Goal: Task Accomplishment & Management: Use online tool/utility

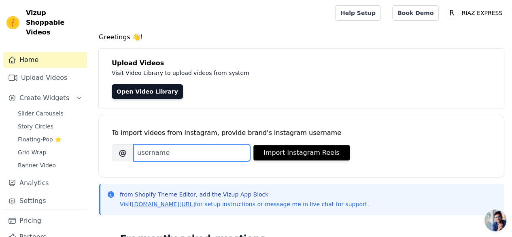
click at [179, 151] on input "Brand's Instagram Username" at bounding box center [191, 152] width 117 height 17
paste input "riaze.xpress"
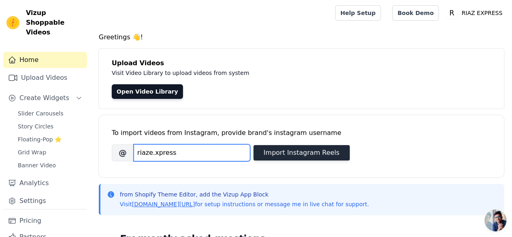
type input "riaze.xpress"
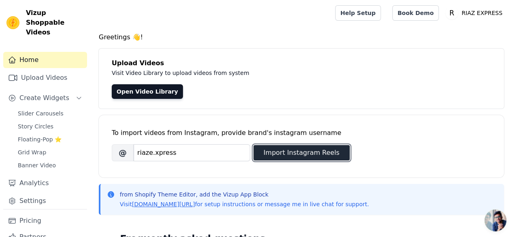
click at [300, 152] on button "Import Instagram Reels" at bounding box center [301, 152] width 96 height 15
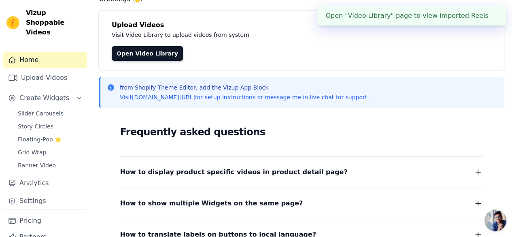
scroll to position [40, 0]
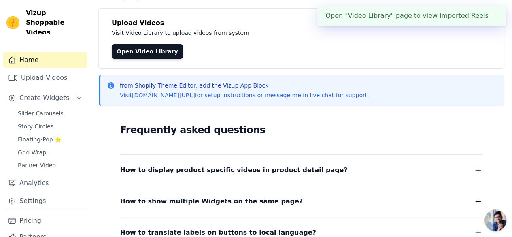
click at [388, 16] on div "Open "Video Library" page to view imported Reels ✖" at bounding box center [411, 15] width 189 height 19
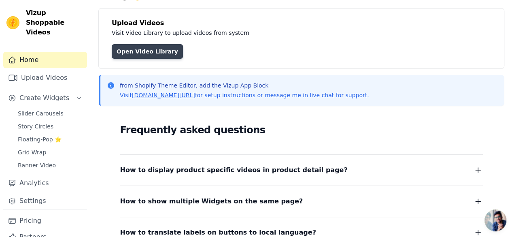
click at [137, 49] on link "Open Video Library" at bounding box center [147, 51] width 71 height 15
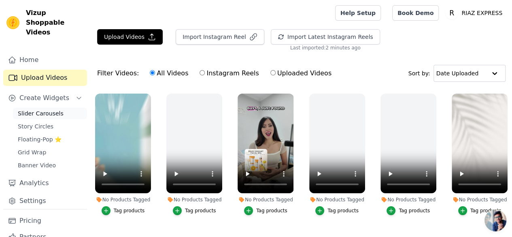
click at [42, 109] on span "Slider Carousels" at bounding box center [41, 113] width 46 height 8
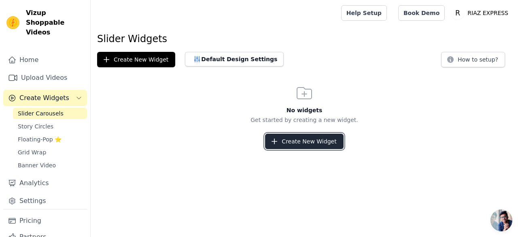
click at [292, 143] on button "Create New Widget" at bounding box center [304, 140] width 78 height 15
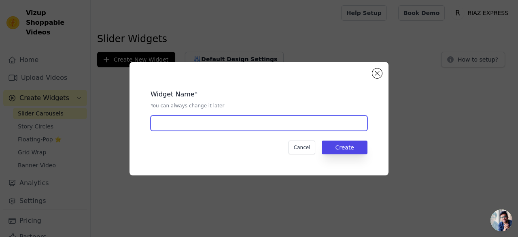
click at [281, 124] on input "text" at bounding box center [258, 122] width 217 height 15
type input "Slider"
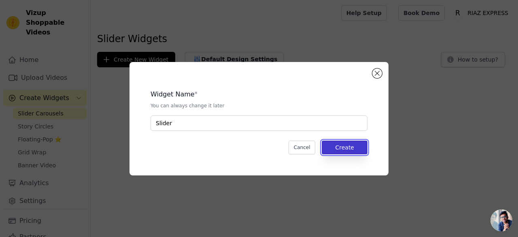
click at [360, 148] on button "Create" at bounding box center [345, 147] width 46 height 14
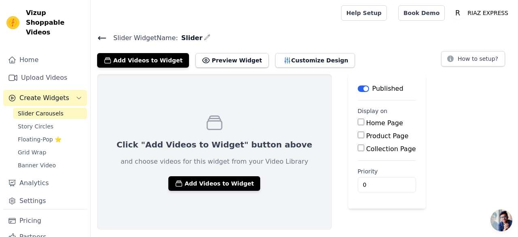
click at [358, 121] on input "Home Page" at bounding box center [361, 122] width 6 height 6
checkbox input "true"
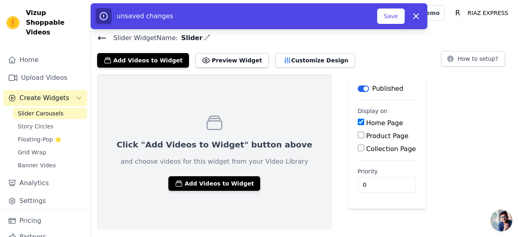
click at [358, 132] on input "Product Page" at bounding box center [361, 134] width 6 height 6
checkbox input "true"
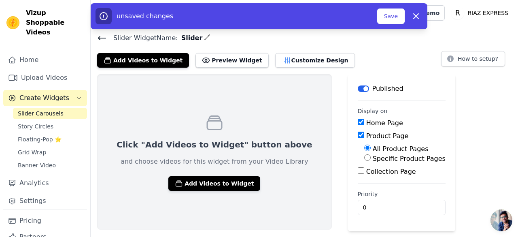
click at [358, 170] on input "Collection Page" at bounding box center [361, 170] width 6 height 6
checkbox input "true"
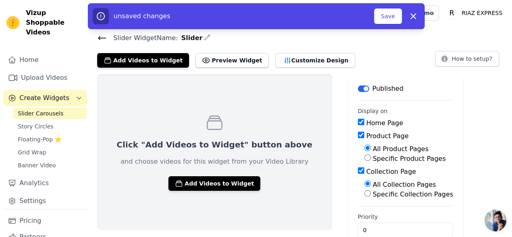
scroll to position [15, 0]
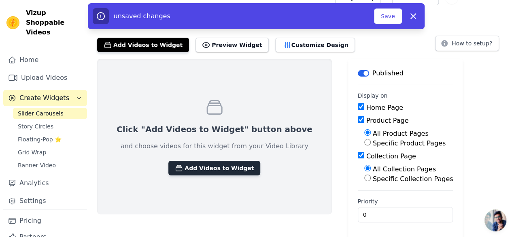
click at [224, 167] on button "Add Videos to Widget" at bounding box center [214, 168] width 92 height 15
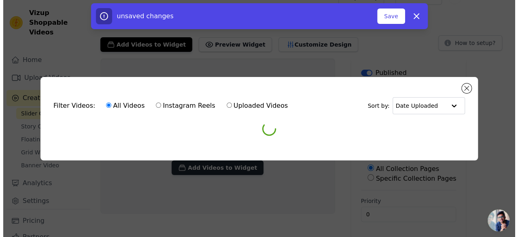
scroll to position [0, 0]
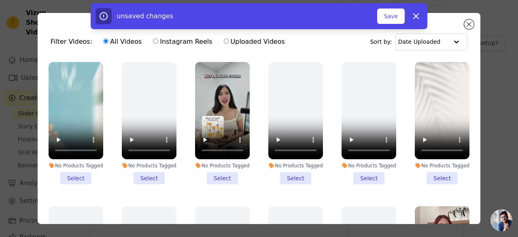
click at [91, 196] on ul "No Products Tagged Select No Products Tagged Select No Products Tagged Select N…" at bounding box center [259, 162] width 430 height 211
click at [468, 24] on div "unsaved changes Save Dismiss" at bounding box center [259, 16] width 518 height 26
click at [468, 23] on div "unsaved changes Save Dismiss" at bounding box center [259, 16] width 518 height 26
click at [400, 16] on button "Save" at bounding box center [391, 15] width 28 height 15
click at [397, 17] on button "Save" at bounding box center [391, 15] width 28 height 15
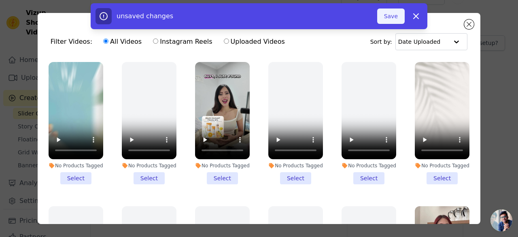
click at [397, 17] on button "Save" at bounding box center [391, 15] width 28 height 15
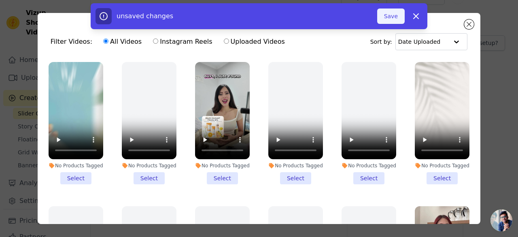
click at [397, 17] on button "Save" at bounding box center [391, 15] width 28 height 15
drag, startPoint x: 397, startPoint y: 17, endPoint x: 394, endPoint y: 12, distance: 6.5
click at [394, 12] on button "Save" at bounding box center [391, 15] width 28 height 15
click at [468, 25] on div "unsaved changes Save Dismiss" at bounding box center [259, 16] width 518 height 26
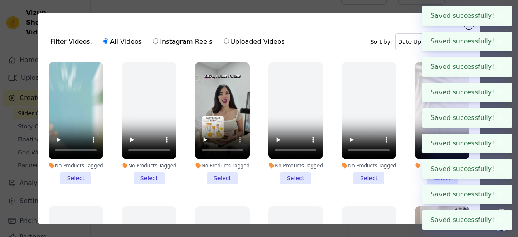
click at [400, 20] on div "Filter Videos: All Videos Instagram Reels Uploaded Videos Sort by: Date Uploade…" at bounding box center [259, 118] width 443 height 211
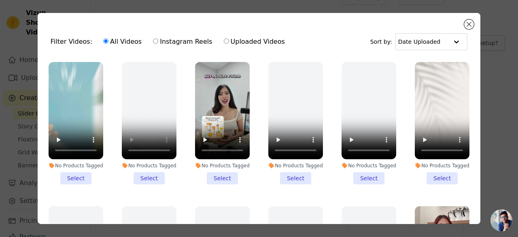
click at [178, 40] on label "Instagram Reels" at bounding box center [183, 41] width 60 height 11
click at [158, 40] on input "Instagram Reels" at bounding box center [155, 40] width 5 height 5
radio input "true"
click at [121, 44] on label "All Videos" at bounding box center [122, 41] width 39 height 11
click at [108, 44] on input "All Videos" at bounding box center [105, 40] width 5 height 5
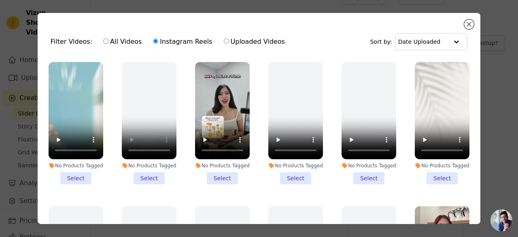
radio input "true"
click at [467, 26] on button "Close modal" at bounding box center [469, 24] width 10 height 10
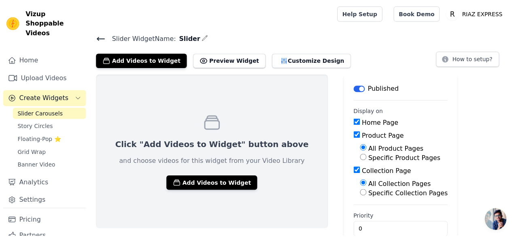
scroll to position [15, 0]
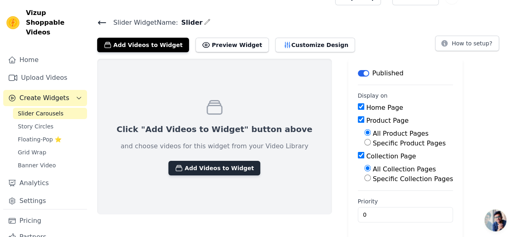
click at [209, 168] on button "Add Videos to Widget" at bounding box center [214, 168] width 92 height 15
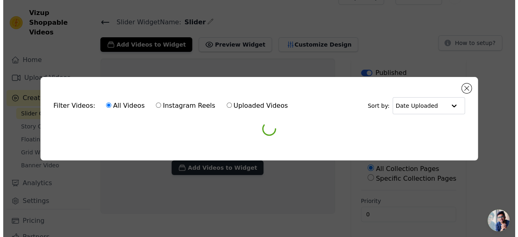
scroll to position [0, 0]
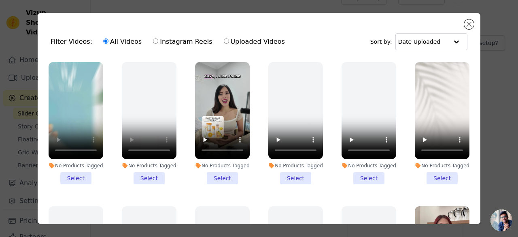
click at [80, 174] on li "No Products Tagged Select" at bounding box center [76, 123] width 55 height 122
click at [0, 0] on input "No Products Tagged Select" at bounding box center [0, 0] width 0 height 0
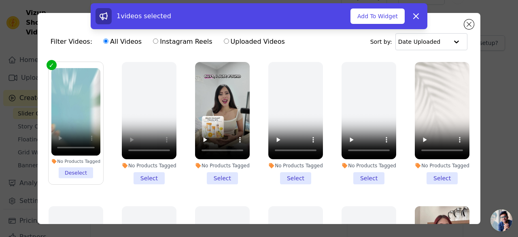
click at [218, 174] on li "No Products Tagged Select" at bounding box center [222, 123] width 55 height 122
click at [0, 0] on input "No Products Tagged Select" at bounding box center [0, 0] width 0 height 0
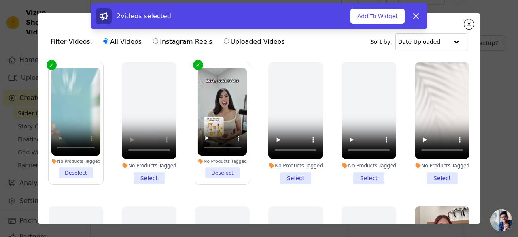
click at [428, 173] on li "No Products Tagged Select" at bounding box center [442, 123] width 55 height 122
click at [0, 0] on input "No Products Tagged Select" at bounding box center [0, 0] width 0 height 0
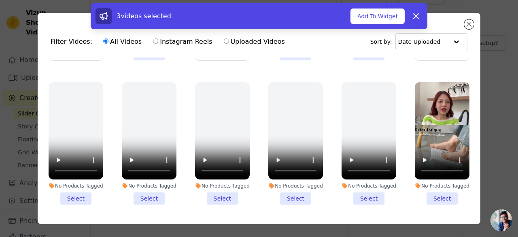
scroll to position [136, 0]
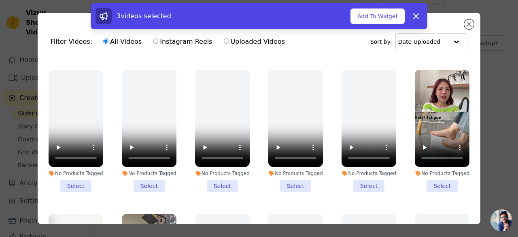
click at [425, 178] on li "No Products Tagged Select" at bounding box center [442, 131] width 55 height 122
click at [0, 0] on input "No Products Tagged Select" at bounding box center [0, 0] width 0 height 0
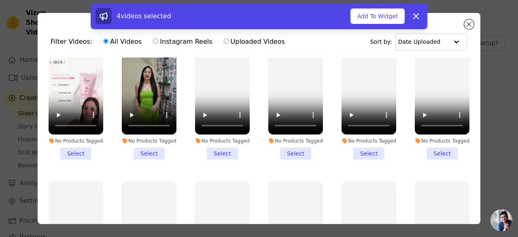
scroll to position [321, 0]
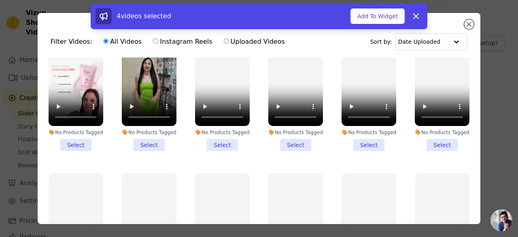
click at [78, 136] on li "No Products Tagged Select" at bounding box center [76, 90] width 55 height 122
click at [0, 0] on input "No Products Tagged Select" at bounding box center [0, 0] width 0 height 0
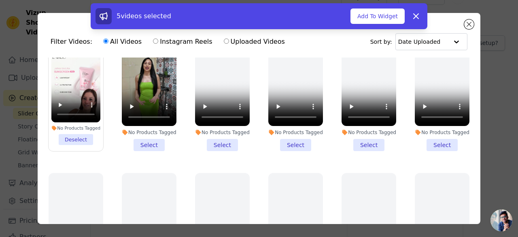
click at [149, 135] on li "No Products Tagged Select" at bounding box center [149, 90] width 55 height 122
click at [0, 0] on input "No Products Tagged Select" at bounding box center [0, 0] width 0 height 0
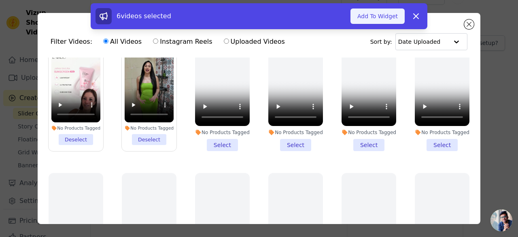
click at [381, 14] on button "Add To Widget" at bounding box center [377, 15] width 54 height 15
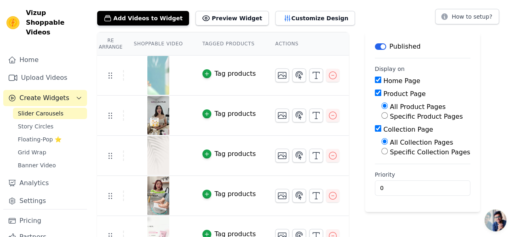
scroll to position [40, 0]
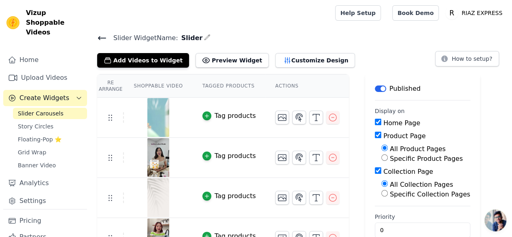
click at [270, 87] on th "Actions" at bounding box center [306, 85] width 83 height 23
click at [276, 83] on th "Actions" at bounding box center [306, 85] width 83 height 23
click at [328, 119] on icon "button" at bounding box center [333, 117] width 10 height 10
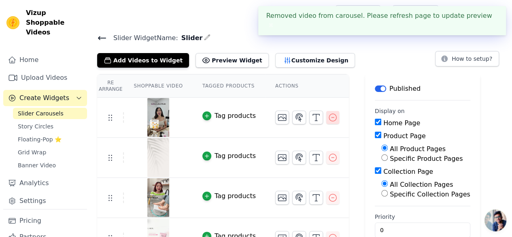
click at [328, 119] on icon "button" at bounding box center [333, 117] width 10 height 10
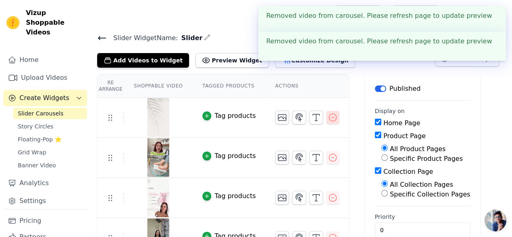
click at [329, 116] on icon "button" at bounding box center [332, 117] width 7 height 7
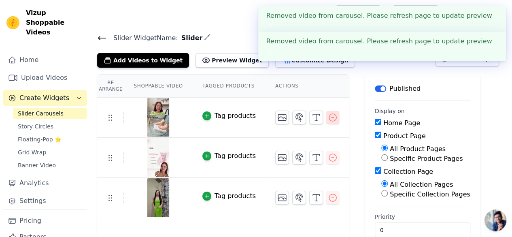
click at [328, 114] on icon "button" at bounding box center [333, 117] width 10 height 10
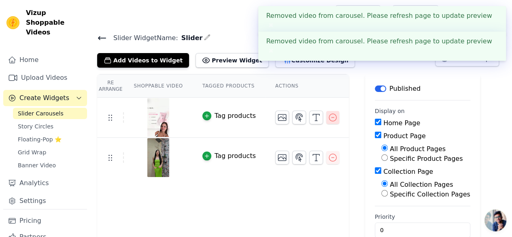
click at [328, 114] on icon "button" at bounding box center [333, 117] width 10 height 10
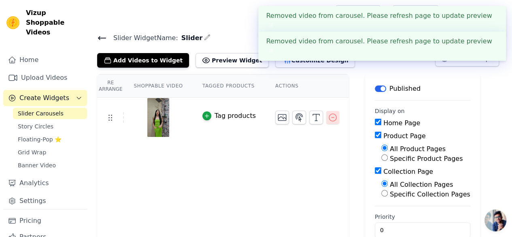
click at [328, 117] on icon "button" at bounding box center [333, 117] width 10 height 10
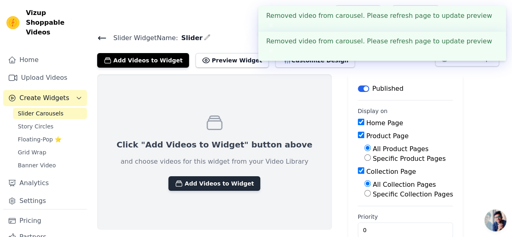
click at [220, 186] on button "Add Videos to Widget" at bounding box center [214, 183] width 92 height 15
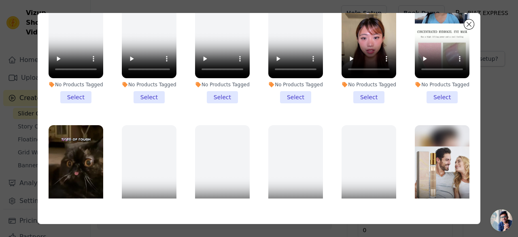
scroll to position [934, 0]
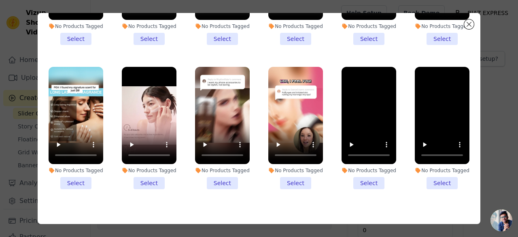
click at [434, 159] on li "No Products Tagged Select" at bounding box center [442, 128] width 55 height 122
click at [0, 0] on input "No Products Tagged Select" at bounding box center [0, 0] width 0 height 0
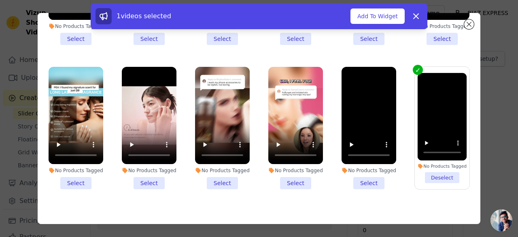
click at [291, 157] on li "No Products Tagged Select" at bounding box center [295, 128] width 55 height 122
click at [0, 0] on input "No Products Tagged Select" at bounding box center [0, 0] width 0 height 0
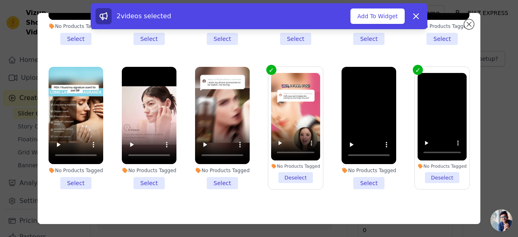
click at [79, 158] on li "No Products Tagged Select" at bounding box center [76, 128] width 55 height 122
click at [0, 0] on input "No Products Tagged Select" at bounding box center [0, 0] width 0 height 0
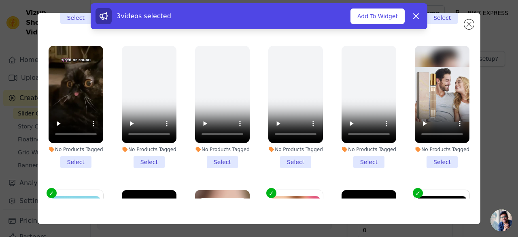
scroll to position [807, 0]
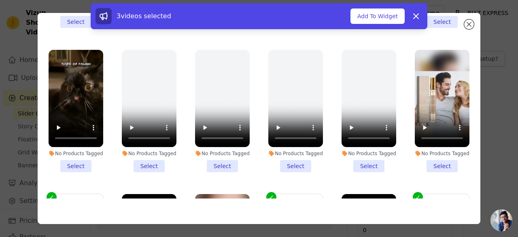
click at [74, 144] on li "No Products Tagged Select" at bounding box center [76, 111] width 55 height 122
click at [0, 0] on input "No Products Tagged Select" at bounding box center [0, 0] width 0 height 0
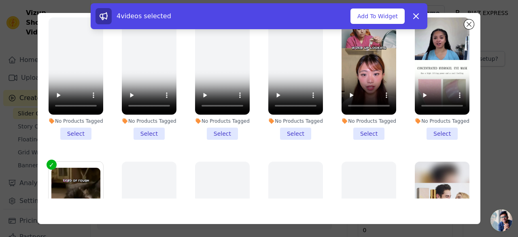
scroll to position [690, 0]
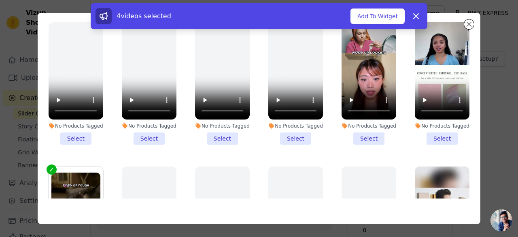
click at [430, 119] on li "No Products Tagged Select" at bounding box center [442, 83] width 55 height 122
click at [0, 0] on input "No Products Tagged Select" at bounding box center [0, 0] width 0 height 0
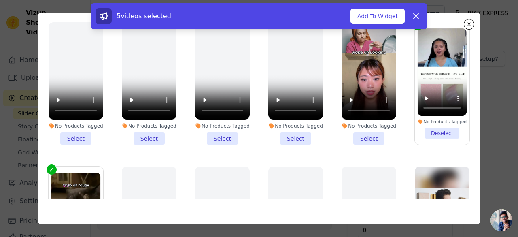
click at [359, 115] on li "No Products Tagged Select" at bounding box center [368, 83] width 55 height 122
click at [0, 0] on input "No Products Tagged Select" at bounding box center [0, 0] width 0 height 0
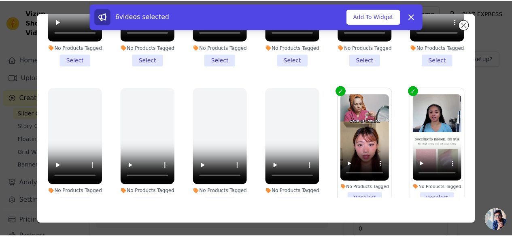
scroll to position [618, 0]
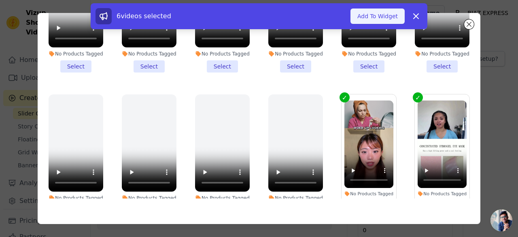
click at [386, 17] on button "Add To Widget" at bounding box center [377, 15] width 54 height 15
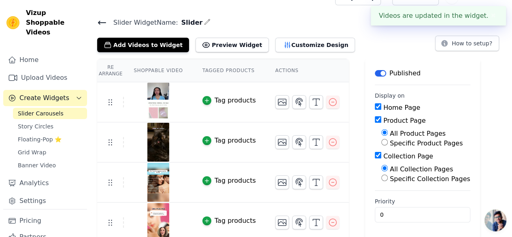
scroll to position [0, 0]
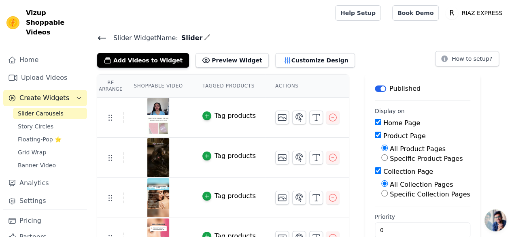
click at [148, 115] on img at bounding box center [158, 117] width 23 height 39
click at [115, 114] on td at bounding box center [110, 117] width 27 height 11
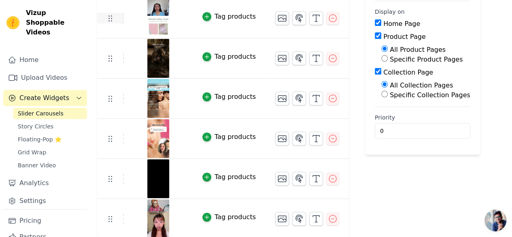
click at [117, 116] on tr "Tag products" at bounding box center [223, 98] width 252 height 40
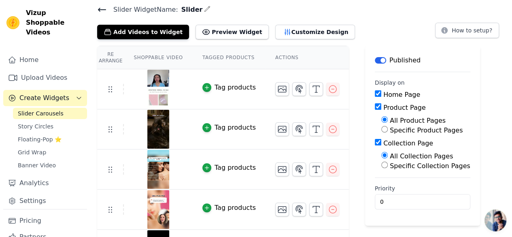
scroll to position [23, 0]
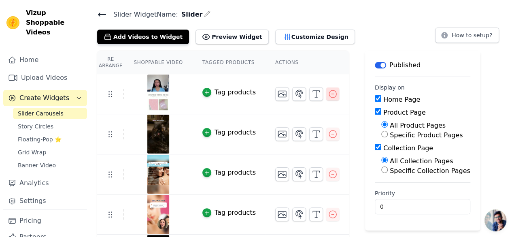
click at [329, 93] on icon "button" at bounding box center [332, 93] width 7 height 7
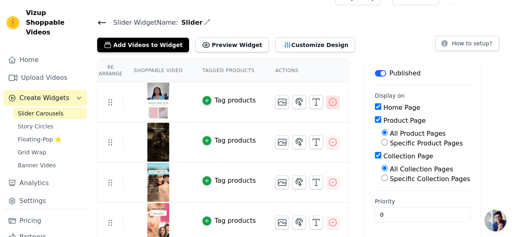
click at [322, 93] on div "Re Arrange Shoppable Video Tagged Products Actions Tag products Tag products Ta…" at bounding box center [301, 191] width 421 height 264
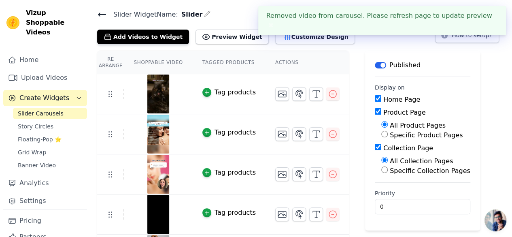
click at [329, 93] on icon "button" at bounding box center [332, 93] width 7 height 7
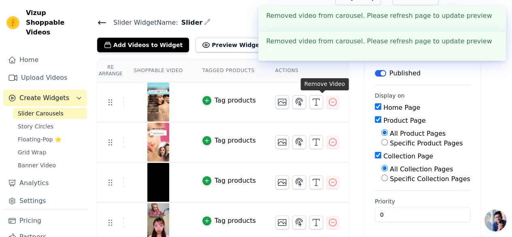
scroll to position [19, 0]
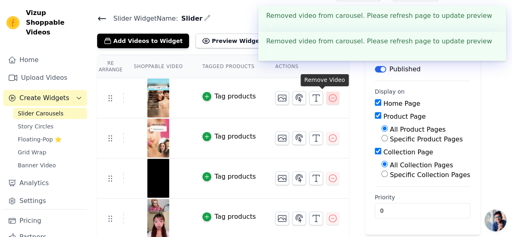
click at [328, 99] on icon "button" at bounding box center [333, 98] width 10 height 10
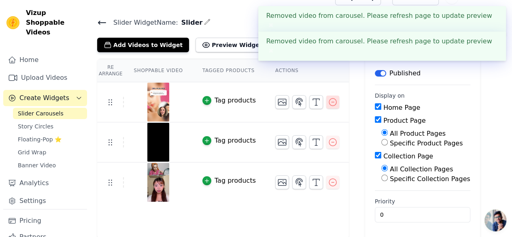
click at [328, 98] on icon "button" at bounding box center [333, 102] width 10 height 10
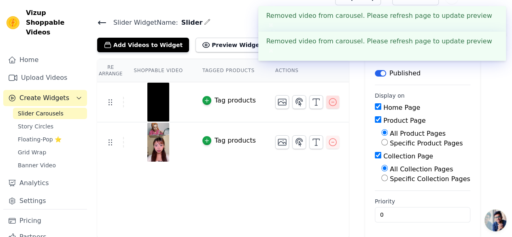
click at [328, 102] on icon "button" at bounding box center [333, 102] width 10 height 10
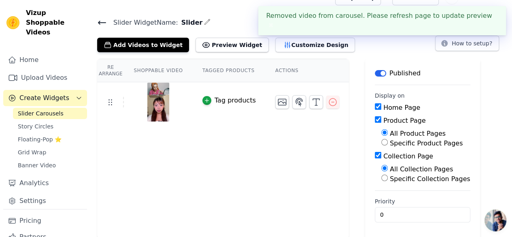
click at [147, 105] on img at bounding box center [158, 102] width 23 height 39
click at [141, 103] on div at bounding box center [158, 102] width 68 height 39
drag, startPoint x: 141, startPoint y: 103, endPoint x: 162, endPoint y: 104, distance: 21.1
click at [162, 104] on div at bounding box center [158, 102] width 68 height 39
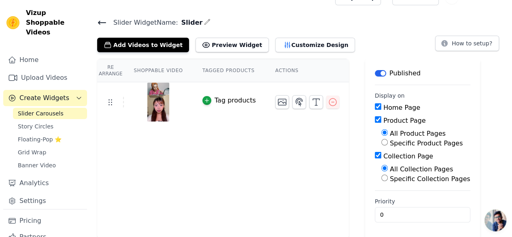
click at [162, 104] on img at bounding box center [158, 102] width 23 height 39
drag, startPoint x: 162, startPoint y: 104, endPoint x: 308, endPoint y: 89, distance: 147.2
click at [308, 89] on tr "Tag products" at bounding box center [223, 102] width 252 height 40
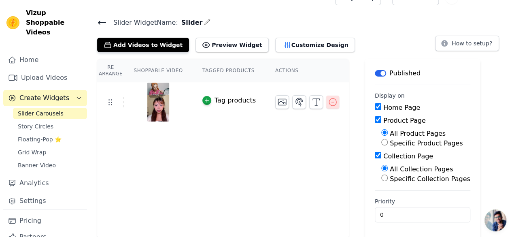
click at [328, 101] on icon "button" at bounding box center [333, 102] width 10 height 10
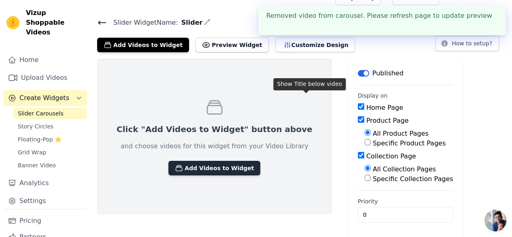
click at [208, 165] on button "Add Videos to Widget" at bounding box center [214, 168] width 92 height 15
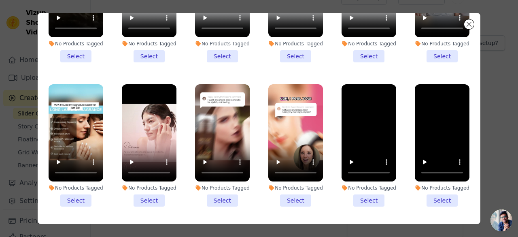
scroll to position [70, 0]
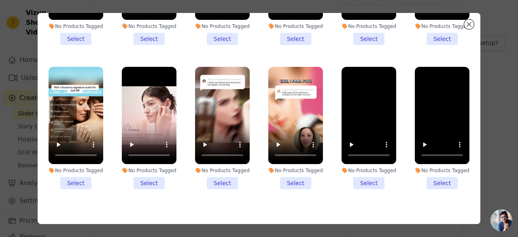
click at [427, 157] on li "No Products Tagged Select" at bounding box center [442, 128] width 55 height 122
click at [0, 0] on input "No Products Tagged Select" at bounding box center [0, 0] width 0 height 0
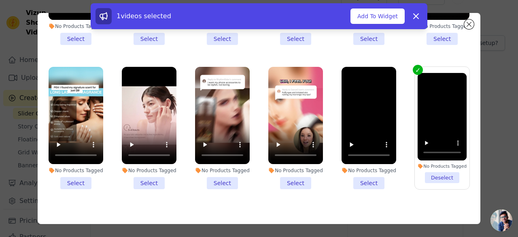
click at [289, 158] on li "No Products Tagged Select" at bounding box center [295, 128] width 55 height 122
click at [0, 0] on input "No Products Tagged Select" at bounding box center [0, 0] width 0 height 0
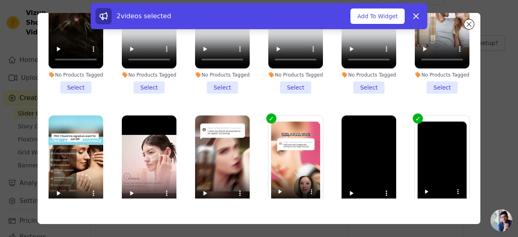
scroll to position [934, 0]
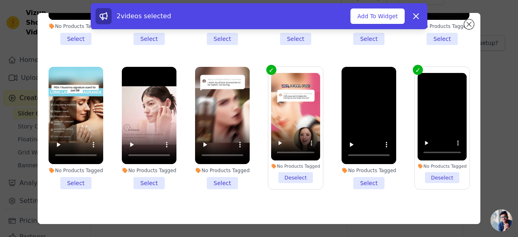
click at [67, 157] on li "No Products Tagged Select" at bounding box center [76, 128] width 55 height 122
click at [0, 0] on input "No Products Tagged Select" at bounding box center [0, 0] width 0 height 0
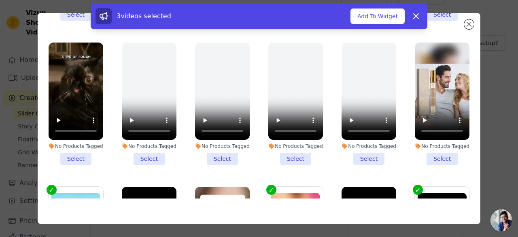
scroll to position [811, 0]
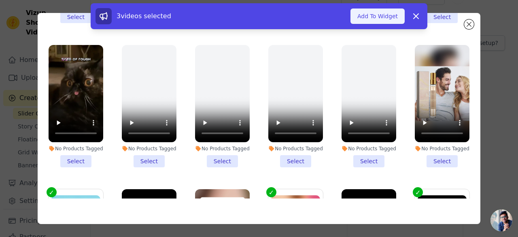
click at [370, 17] on button "Add To Widget" at bounding box center [377, 15] width 54 height 15
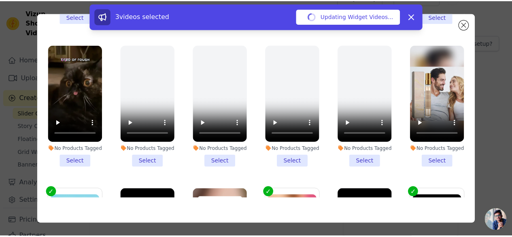
scroll to position [15, 0]
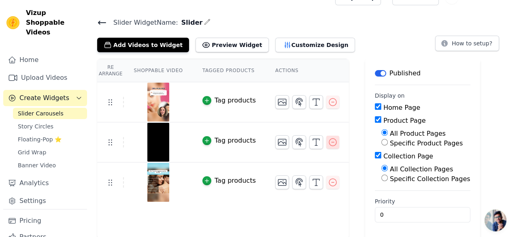
click at [329, 140] on icon "button" at bounding box center [332, 141] width 7 height 7
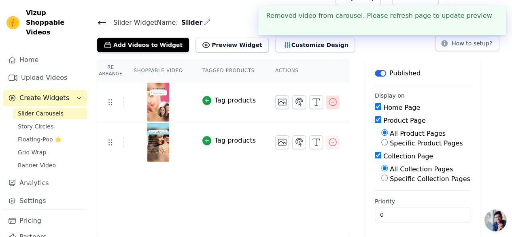
click at [329, 100] on icon "button" at bounding box center [332, 101] width 7 height 7
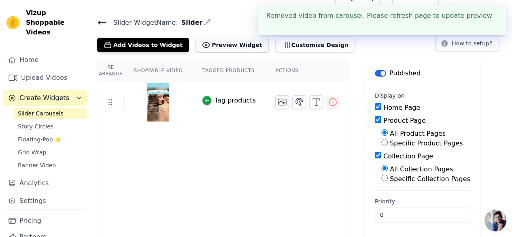
click at [195, 47] on button "Preview Widget" at bounding box center [231, 45] width 73 height 15
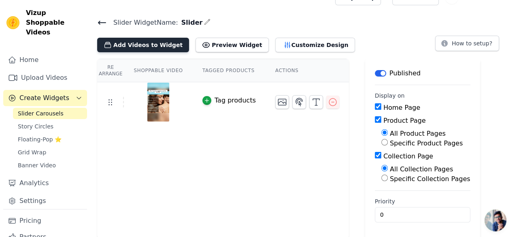
click at [150, 48] on button "Add Videos to Widget" at bounding box center [143, 45] width 92 height 15
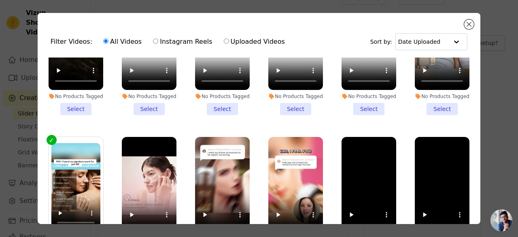
scroll to position [70, 0]
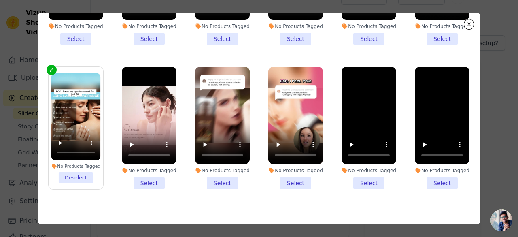
click at [354, 158] on li "No Products Tagged Select" at bounding box center [368, 128] width 55 height 122
click at [0, 0] on input "No Products Tagged Select" at bounding box center [0, 0] width 0 height 0
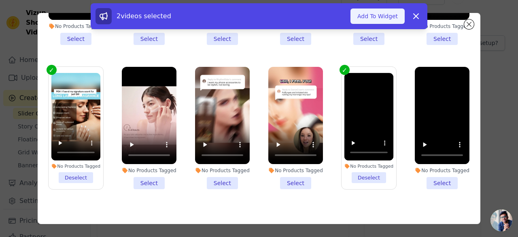
click at [381, 18] on button "Add To Widget" at bounding box center [377, 15] width 54 height 15
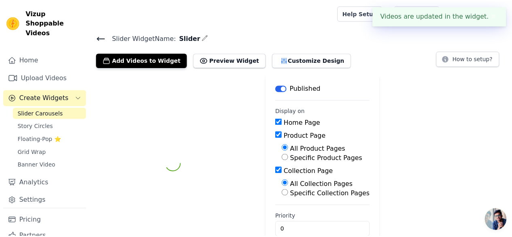
scroll to position [15, 0]
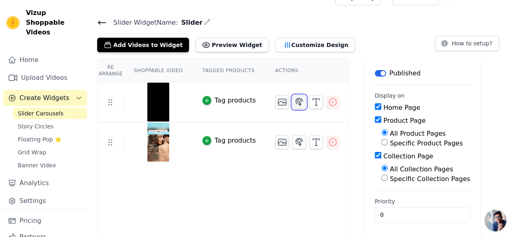
click at [296, 100] on icon "button" at bounding box center [299, 102] width 7 height 8
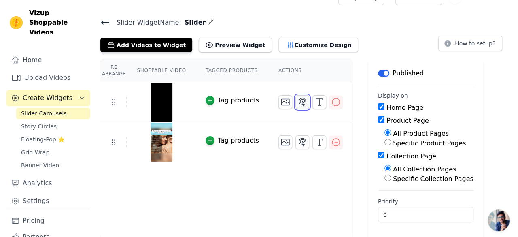
scroll to position [0, 0]
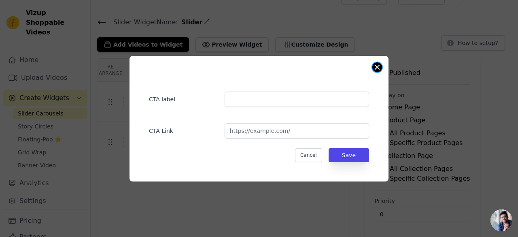
click at [373, 68] on button "Close modal" at bounding box center [377, 67] width 10 height 10
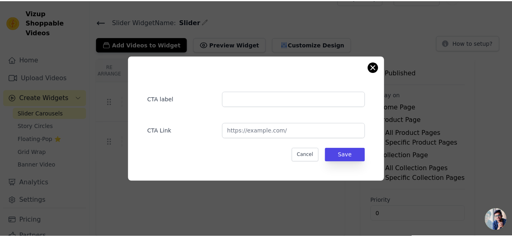
scroll to position [15, 0]
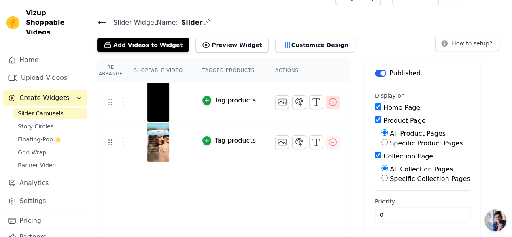
click at [328, 99] on icon "button" at bounding box center [333, 102] width 10 height 10
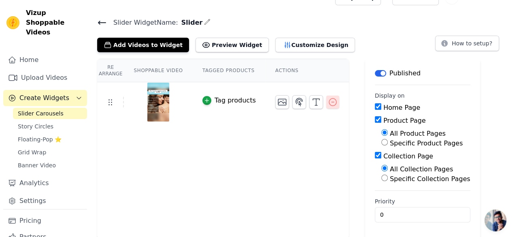
click at [328, 99] on icon "button" at bounding box center [333, 102] width 10 height 10
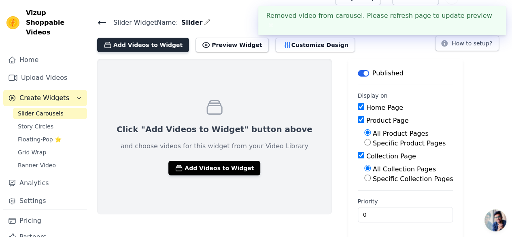
click at [137, 44] on button "Add Videos to Widget" at bounding box center [143, 45] width 92 height 15
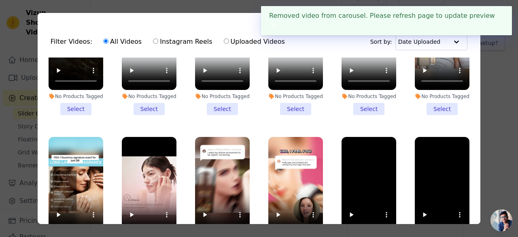
scroll to position [70, 0]
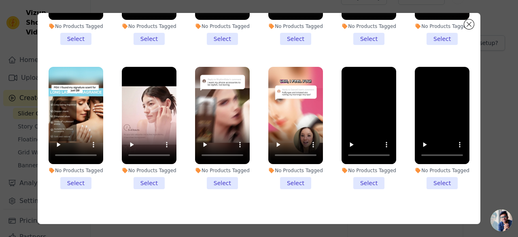
click at [432, 157] on li "No Products Tagged Select" at bounding box center [442, 128] width 55 height 122
click at [0, 0] on input "No Products Tagged Select" at bounding box center [0, 0] width 0 height 0
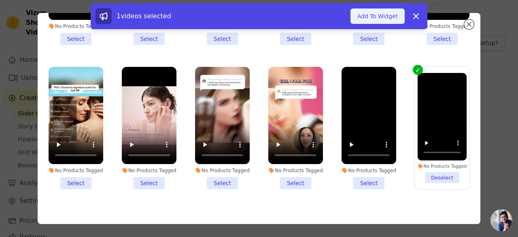
click at [390, 11] on button "Add To Widget" at bounding box center [377, 15] width 54 height 15
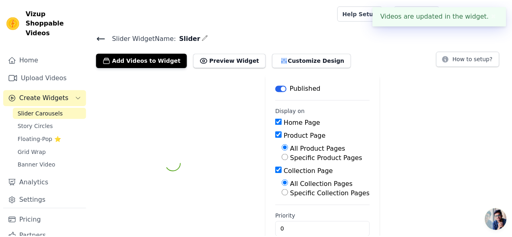
scroll to position [15, 0]
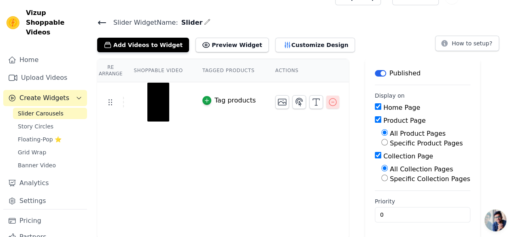
click at [329, 98] on icon "button" at bounding box center [332, 101] width 7 height 7
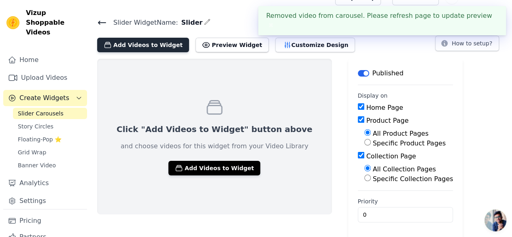
click at [155, 45] on button "Add Videos to Widget" at bounding box center [143, 45] width 92 height 15
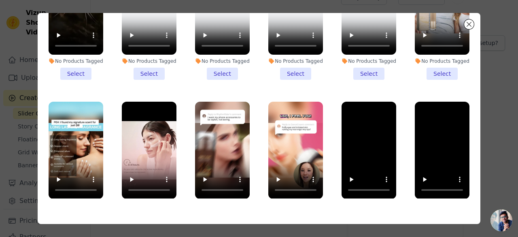
scroll to position [934, 0]
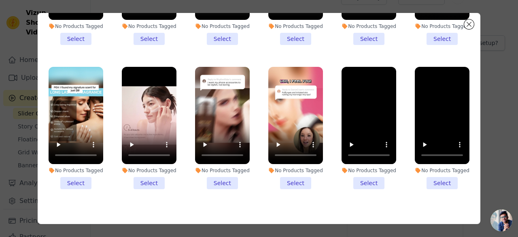
click at [435, 158] on li "No Products Tagged Select" at bounding box center [442, 128] width 55 height 122
click at [0, 0] on input "No Products Tagged Select" at bounding box center [0, 0] width 0 height 0
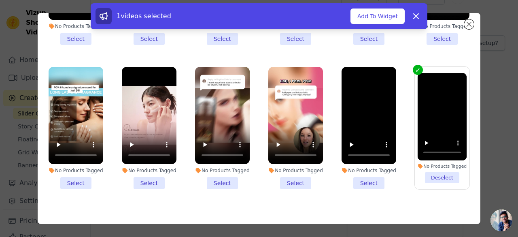
click at [292, 155] on li "No Products Tagged Select" at bounding box center [295, 128] width 55 height 122
click at [0, 0] on input "No Products Tagged Select" at bounding box center [0, 0] width 0 height 0
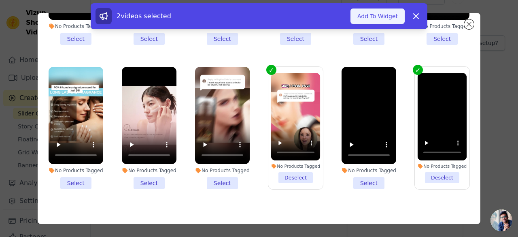
click at [378, 17] on button "Add To Widget" at bounding box center [377, 15] width 54 height 15
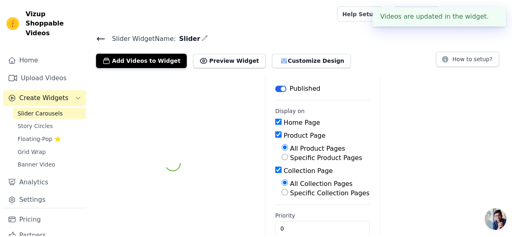
scroll to position [15, 0]
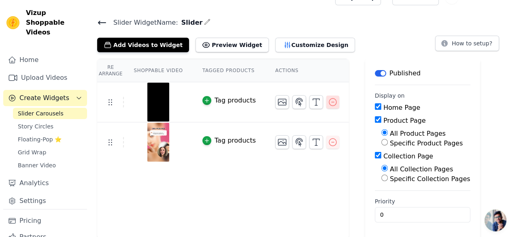
click at [328, 102] on icon "button" at bounding box center [333, 102] width 10 height 10
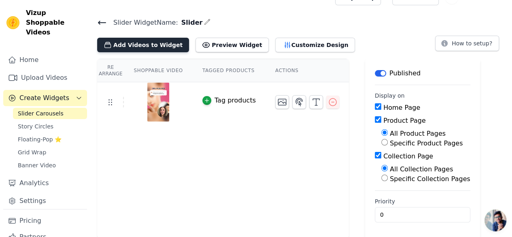
click at [163, 41] on button "Add Videos to Widget" at bounding box center [143, 45] width 92 height 15
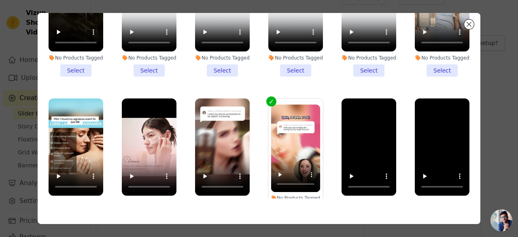
scroll to position [934, 0]
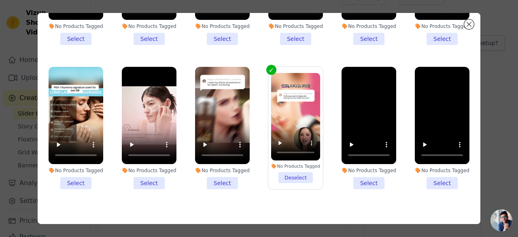
click at [217, 158] on li "No Products Tagged Select" at bounding box center [222, 128] width 55 height 122
click at [0, 0] on input "No Products Tagged Select" at bounding box center [0, 0] width 0 height 0
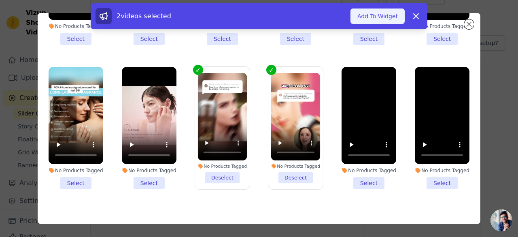
click at [385, 11] on button "Add To Widget" at bounding box center [377, 15] width 54 height 15
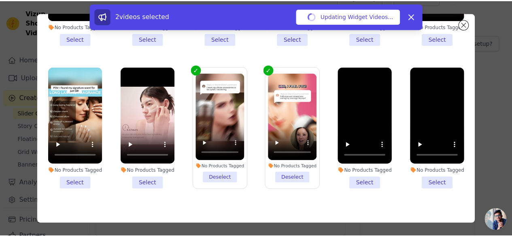
scroll to position [15, 0]
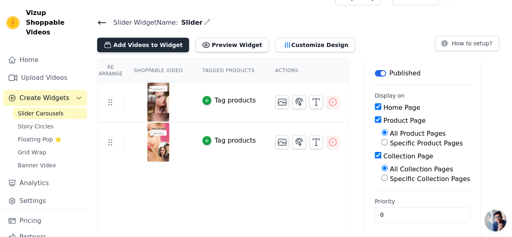
click at [165, 42] on button "Add Videos to Widget" at bounding box center [143, 45] width 92 height 15
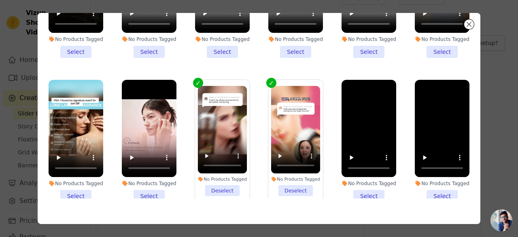
scroll to position [934, 0]
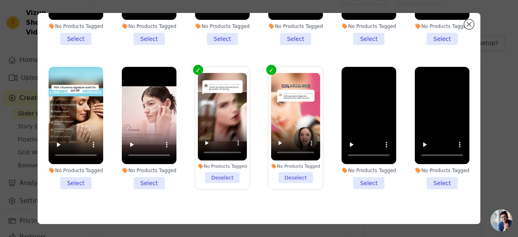
click at [143, 159] on li "No Products Tagged Select" at bounding box center [149, 128] width 55 height 122
click at [0, 0] on input "No Products Tagged Select" at bounding box center [0, 0] width 0 height 0
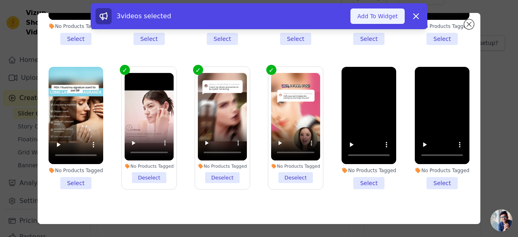
click at [390, 19] on button "Add To Widget" at bounding box center [377, 15] width 54 height 15
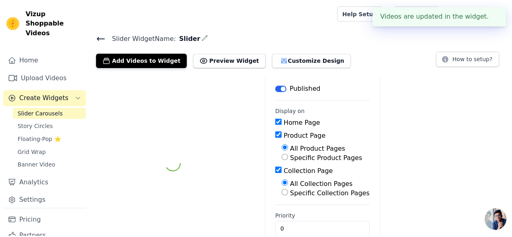
scroll to position [15, 0]
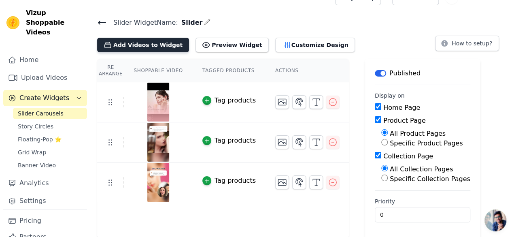
click at [163, 45] on button "Add Videos to Widget" at bounding box center [143, 45] width 92 height 15
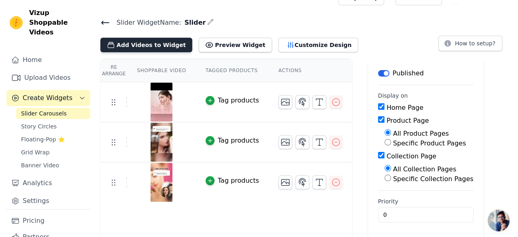
scroll to position [0, 0]
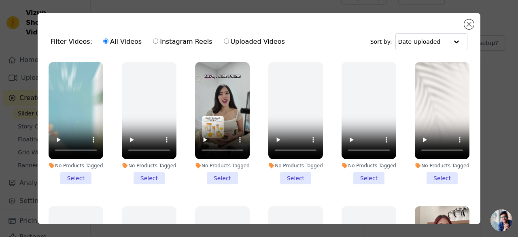
click at [328, 133] on ul "No Products Tagged Select No Products Tagged Select No Products Tagged Select N…" at bounding box center [259, 162] width 430 height 211
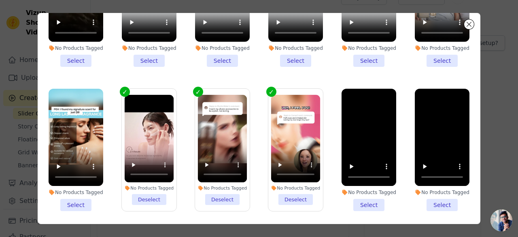
scroll to position [55, 0]
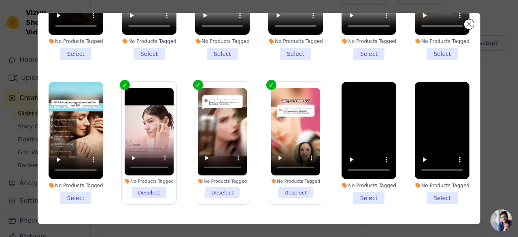
click at [70, 170] on li "No Products Tagged Select" at bounding box center [76, 143] width 55 height 122
click at [0, 0] on input "No Products Tagged Select" at bounding box center [0, 0] width 0 height 0
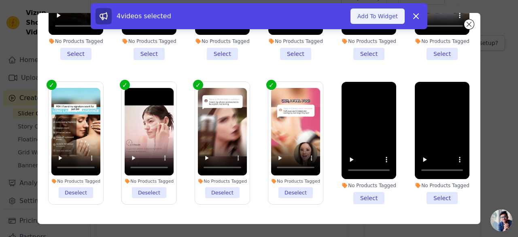
click at [374, 16] on button "Add To Widget" at bounding box center [377, 15] width 54 height 15
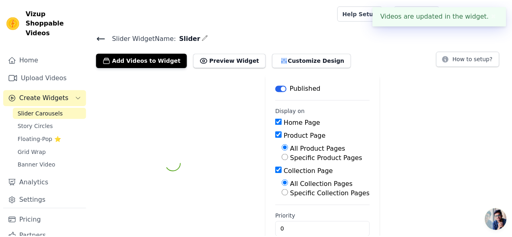
scroll to position [15, 0]
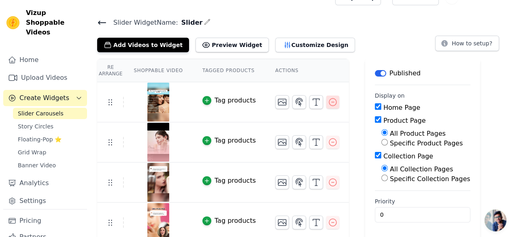
click at [328, 100] on icon "button" at bounding box center [333, 102] width 10 height 10
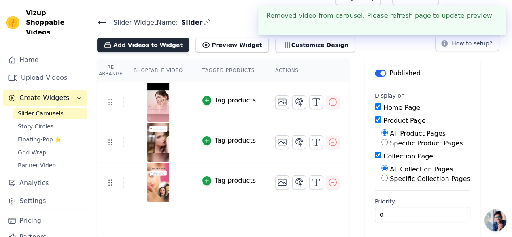
click at [144, 48] on button "Add Videos to Widget" at bounding box center [143, 45] width 92 height 15
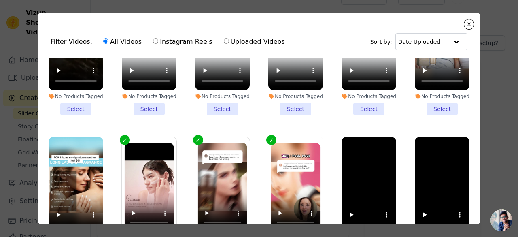
scroll to position [70, 0]
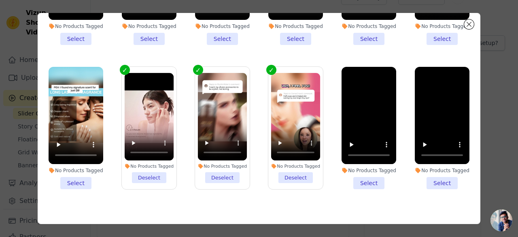
click at [359, 159] on li "No Products Tagged Select" at bounding box center [368, 128] width 55 height 122
click at [0, 0] on input "No Products Tagged Select" at bounding box center [0, 0] width 0 height 0
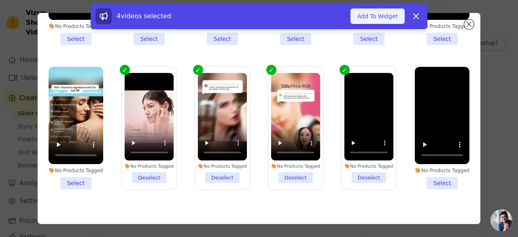
click at [376, 16] on button "Add To Widget" at bounding box center [377, 15] width 54 height 15
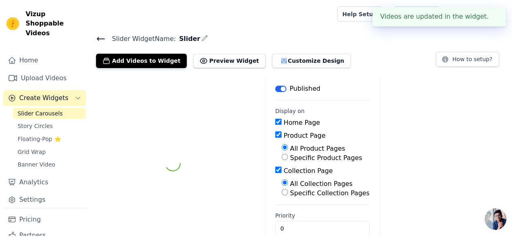
scroll to position [15, 0]
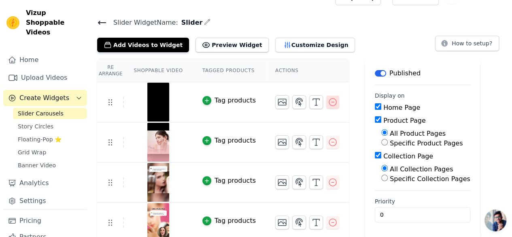
click at [328, 101] on icon "button" at bounding box center [333, 102] width 10 height 10
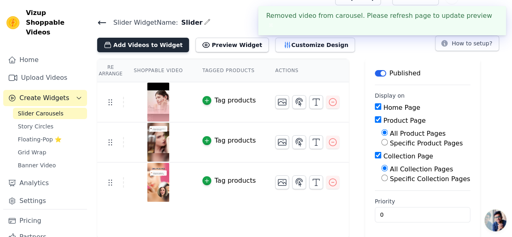
click at [128, 43] on button "Add Videos to Widget" at bounding box center [143, 45] width 92 height 15
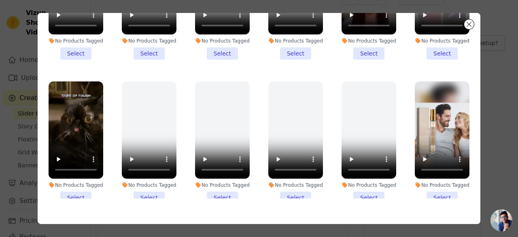
scroll to position [775, 0]
click at [428, 172] on li "No Products Tagged Select" at bounding box center [442, 142] width 55 height 122
click at [0, 0] on input "No Products Tagged Select" at bounding box center [0, 0] width 0 height 0
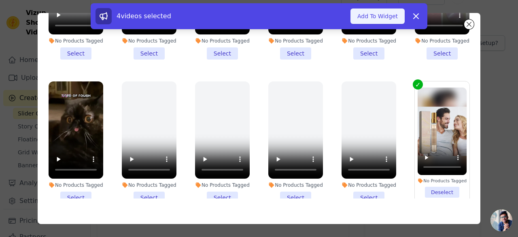
click at [385, 15] on button "Add To Widget" at bounding box center [377, 15] width 54 height 15
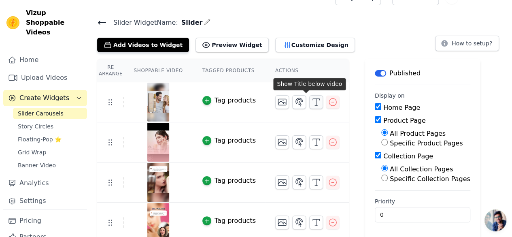
scroll to position [19, 0]
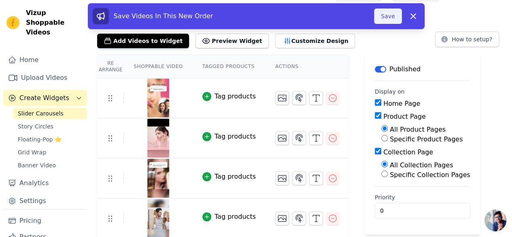
click at [392, 19] on button "Save" at bounding box center [388, 15] width 28 height 15
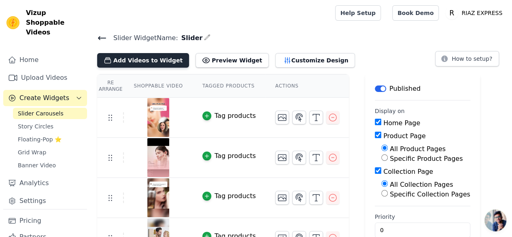
click at [153, 60] on button "Add Videos to Widget" at bounding box center [143, 60] width 92 height 15
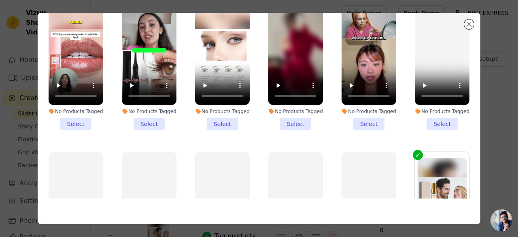
scroll to position [705, 0]
click at [355, 102] on li "No Products Tagged Select" at bounding box center [368, 69] width 55 height 122
click at [0, 0] on input "No Products Tagged Select" at bounding box center [0, 0] width 0 height 0
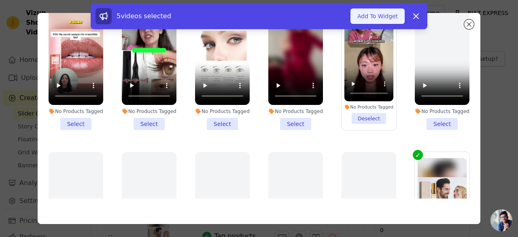
click at [366, 14] on button "Add To Widget" at bounding box center [377, 15] width 54 height 15
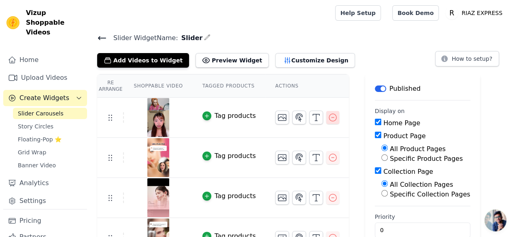
click at [328, 119] on icon "button" at bounding box center [333, 117] width 10 height 10
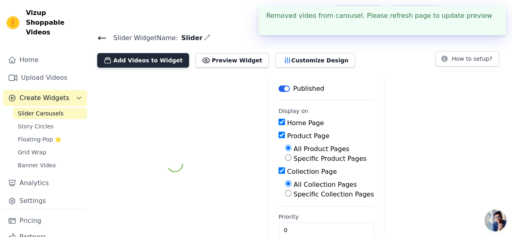
click at [149, 56] on button "Add Videos to Widget" at bounding box center [143, 60] width 92 height 15
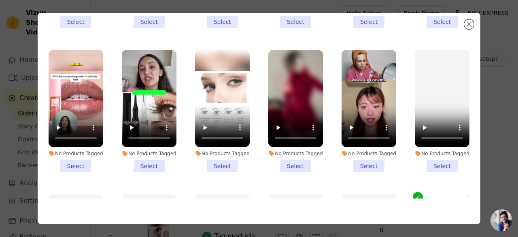
scroll to position [662, 0]
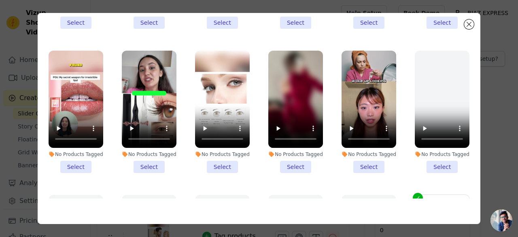
click at [291, 143] on li "No Products Tagged Select" at bounding box center [295, 112] width 55 height 122
click at [0, 0] on input "No Products Tagged Select" at bounding box center [0, 0] width 0 height 0
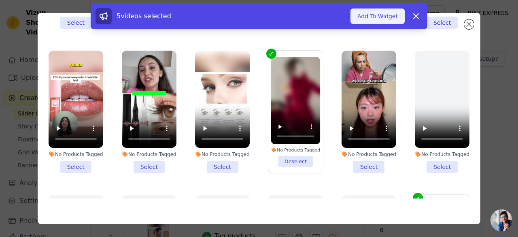
click at [375, 17] on button "Add To Widget" at bounding box center [377, 15] width 54 height 15
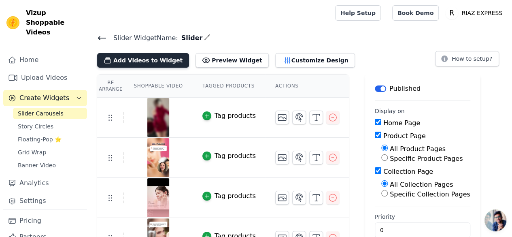
click at [156, 61] on button "Add Videos to Widget" at bounding box center [143, 60] width 92 height 15
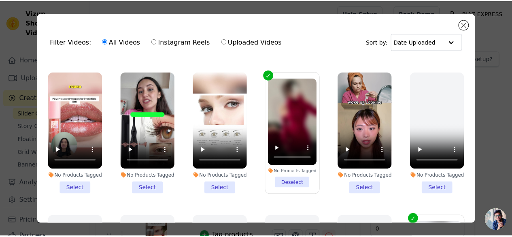
scroll to position [711, 0]
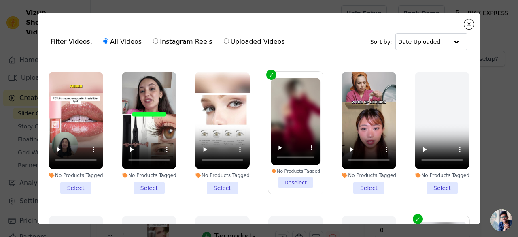
click at [214, 167] on li "No Products Tagged Select" at bounding box center [222, 133] width 55 height 122
click at [0, 0] on input "No Products Tagged Select" at bounding box center [0, 0] width 0 height 0
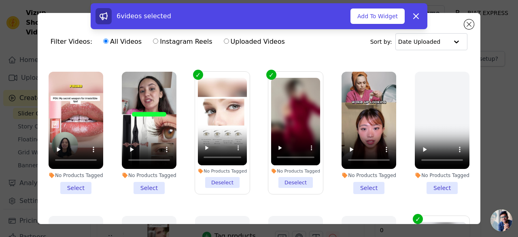
click at [152, 166] on li "No Products Tagged Select" at bounding box center [149, 133] width 55 height 122
click at [0, 0] on input "No Products Tagged Select" at bounding box center [0, 0] width 0 height 0
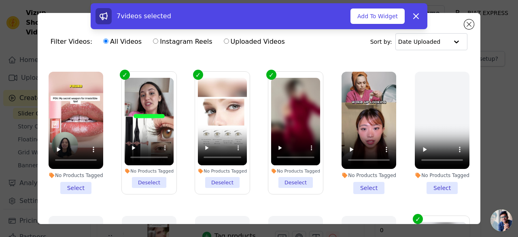
click at [79, 169] on li "No Products Tagged Select" at bounding box center [76, 133] width 55 height 122
click at [0, 0] on input "No Products Tagged Select" at bounding box center [0, 0] width 0 height 0
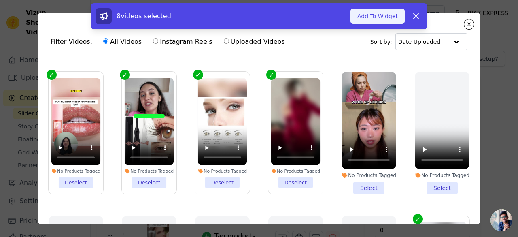
click at [362, 17] on button "Add To Widget" at bounding box center [377, 15] width 54 height 15
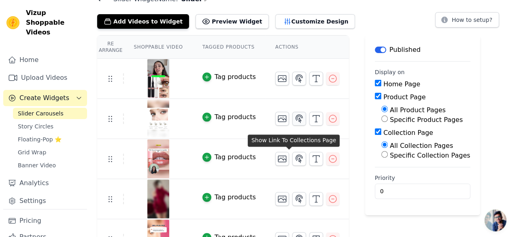
scroll to position [39, 0]
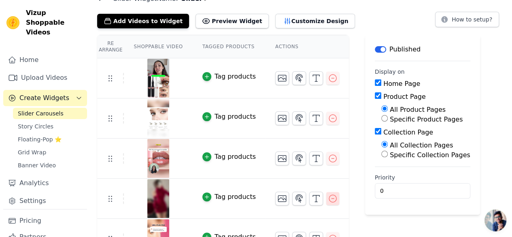
click at [328, 196] on icon "button" at bounding box center [333, 198] width 10 height 10
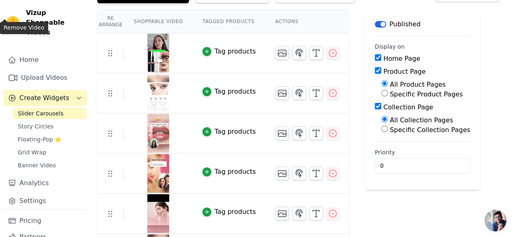
scroll to position [0, 0]
